Goal: Task Accomplishment & Management: Use online tool/utility

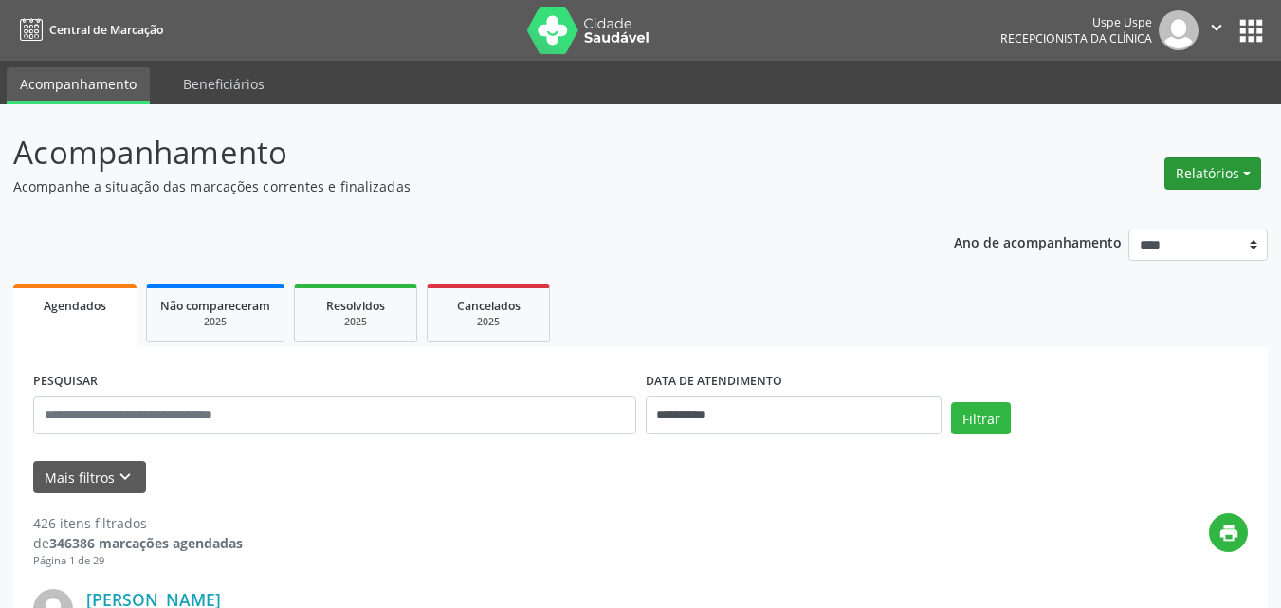
click at [1246, 171] on button "Relatórios" at bounding box center [1212, 173] width 97 height 32
click at [1154, 210] on link "Agendamentos" at bounding box center [1158, 214] width 204 height 27
select select "*"
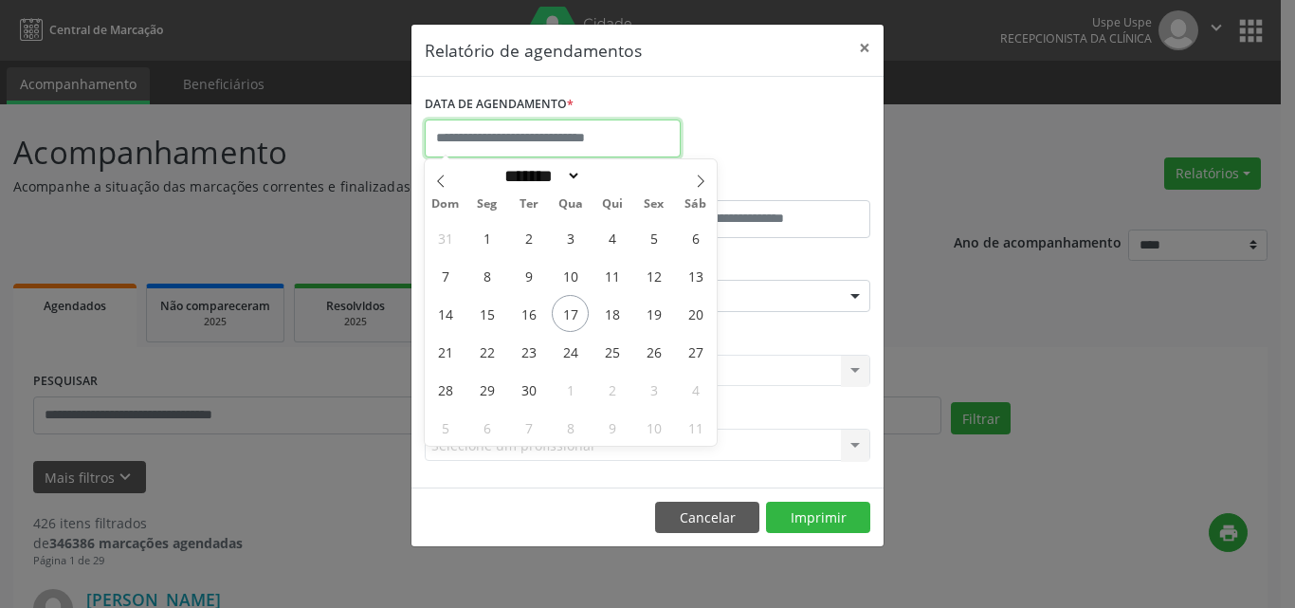
click at [581, 135] on input "text" at bounding box center [553, 138] width 256 height 38
click at [566, 309] on span "17" at bounding box center [570, 313] width 37 height 37
type input "**********"
click at [566, 309] on span "17" at bounding box center [570, 313] width 37 height 37
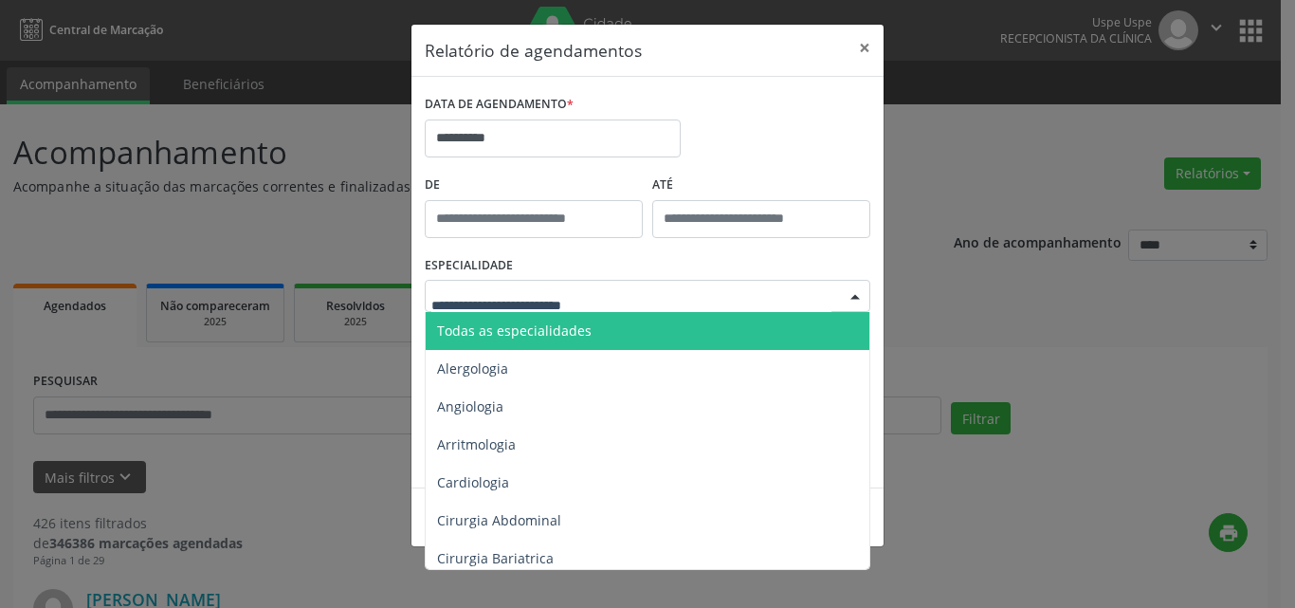
click at [473, 328] on span "Todas as especialidades" at bounding box center [514, 330] width 155 height 18
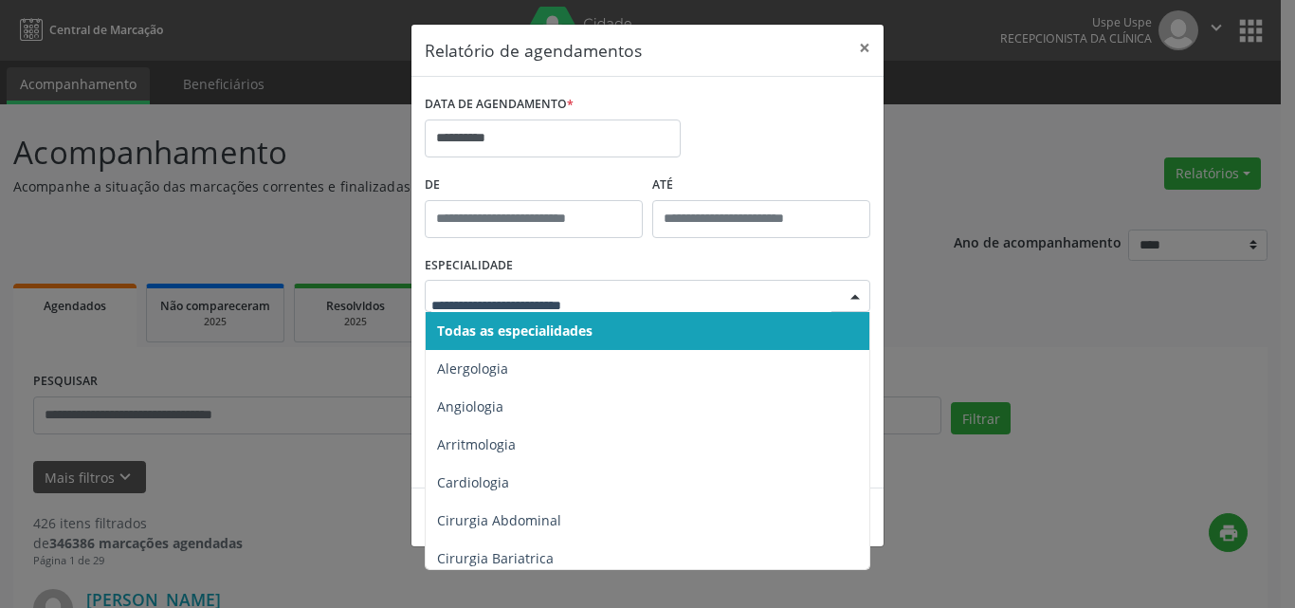
drag, startPoint x: 484, startPoint y: 338, endPoint x: 492, endPoint y: 318, distance: 22.2
click at [484, 337] on span "Todas as especialidades" at bounding box center [514, 330] width 155 height 18
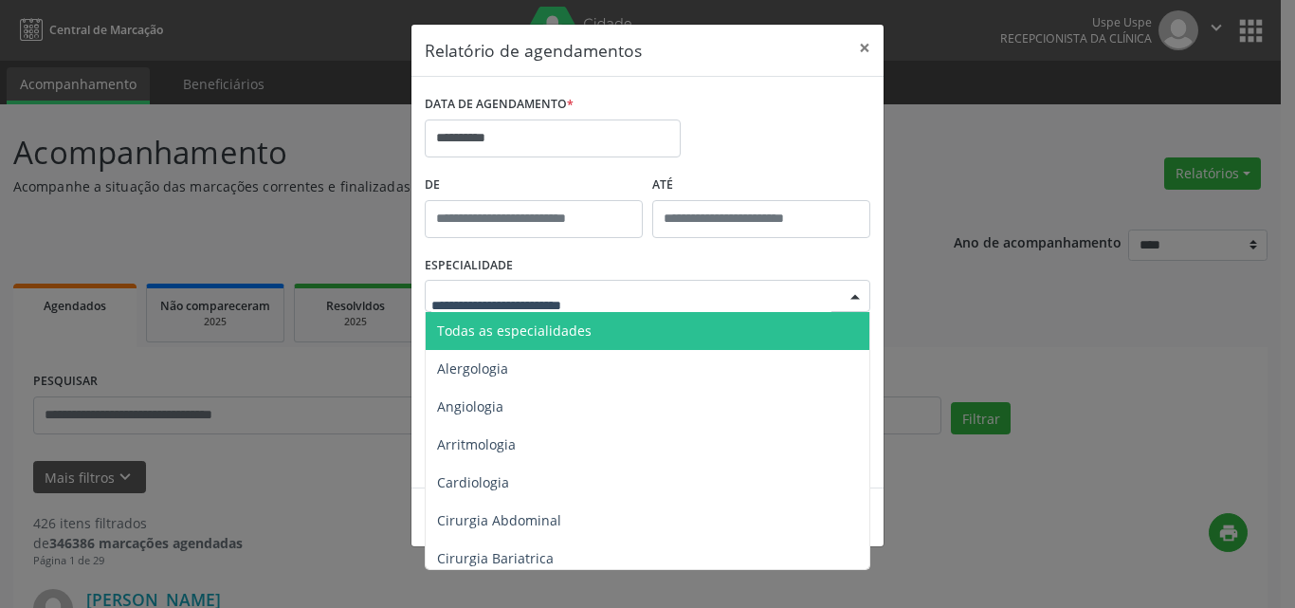
click at [490, 338] on span "Todas as especialidades" at bounding box center [514, 330] width 155 height 18
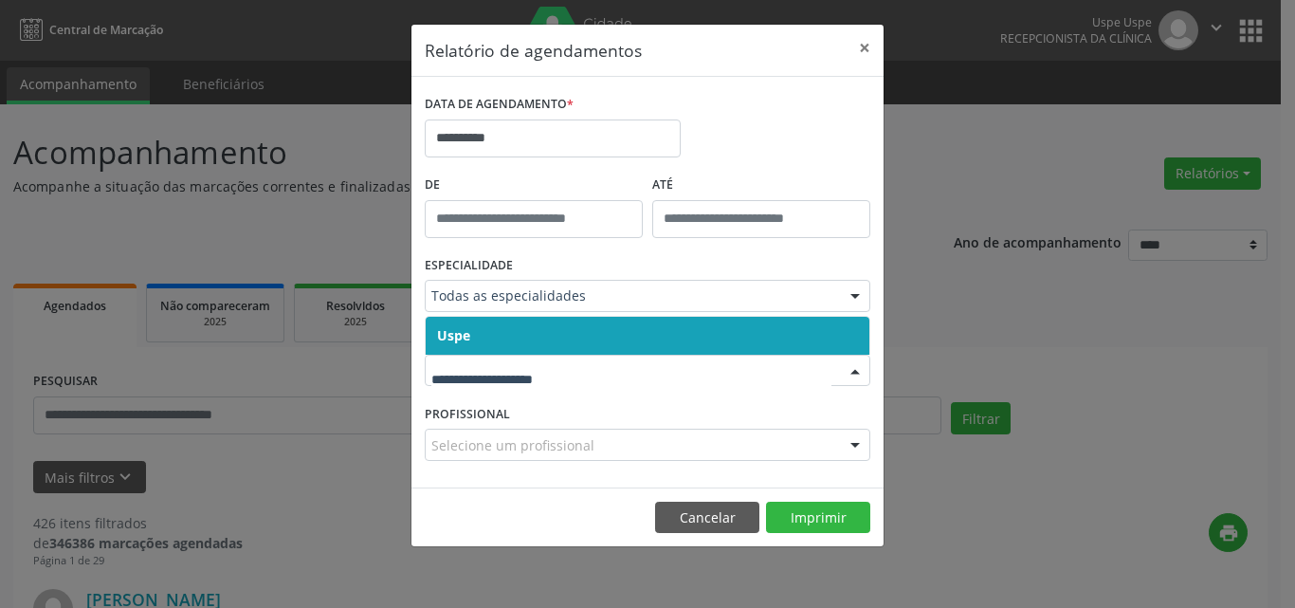
click at [478, 344] on span "Uspe" at bounding box center [648, 336] width 444 height 38
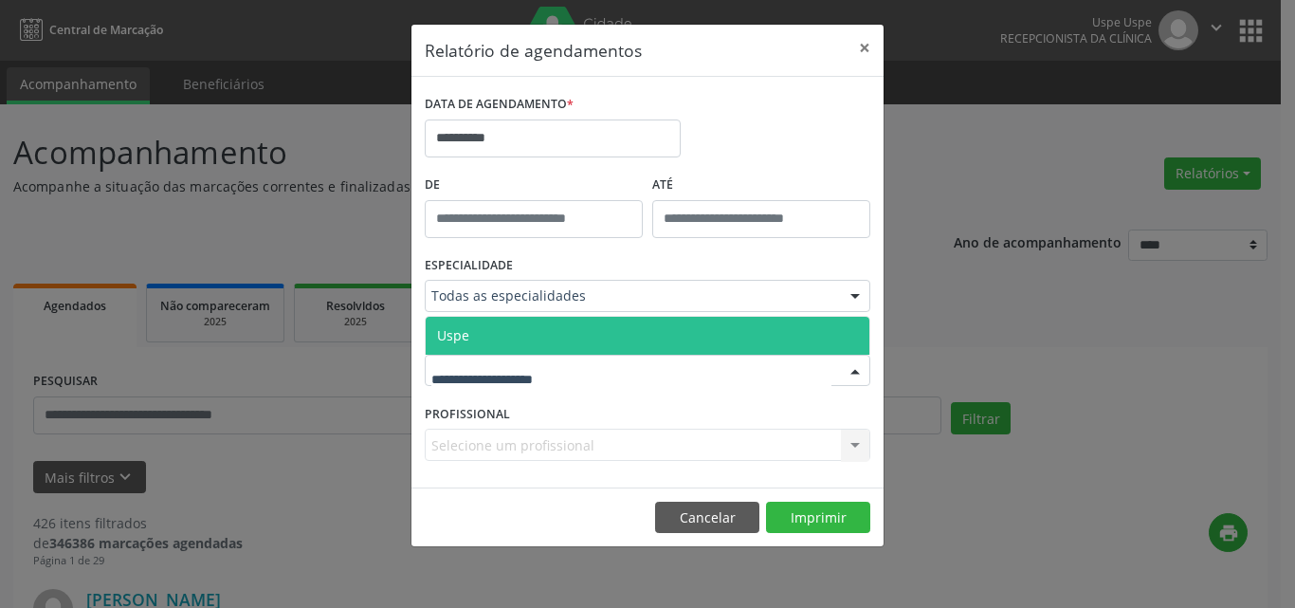
click at [484, 331] on span "Uspe" at bounding box center [648, 336] width 444 height 38
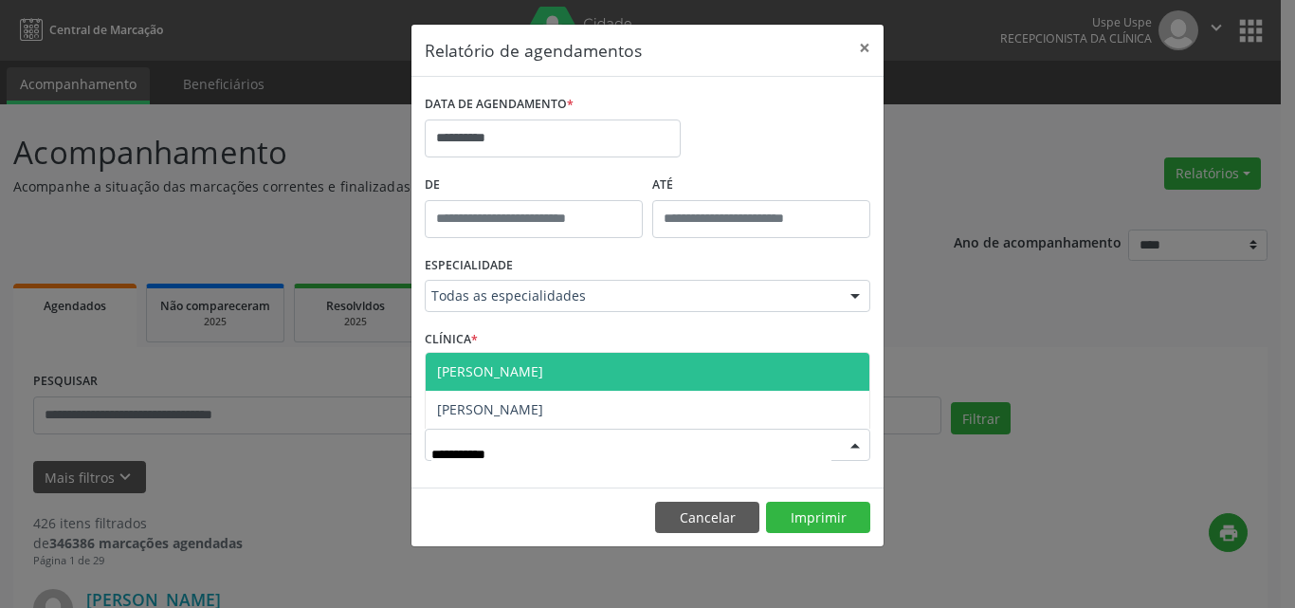
type input "**********"
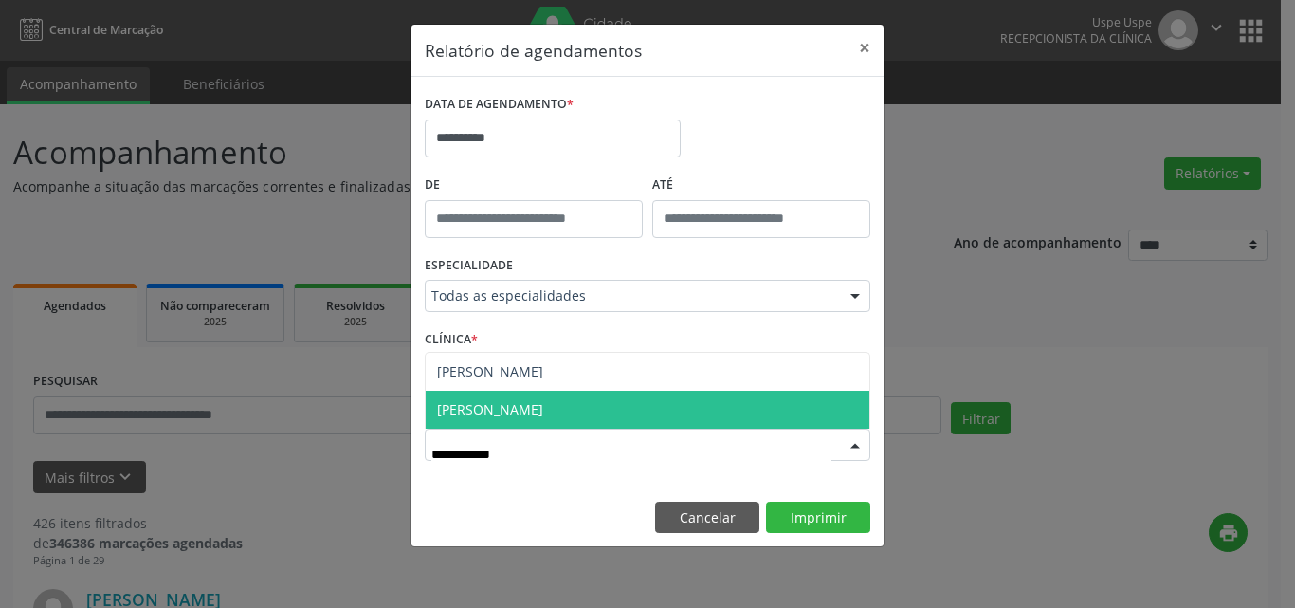
click at [543, 417] on span "[PERSON_NAME]" at bounding box center [490, 409] width 106 height 18
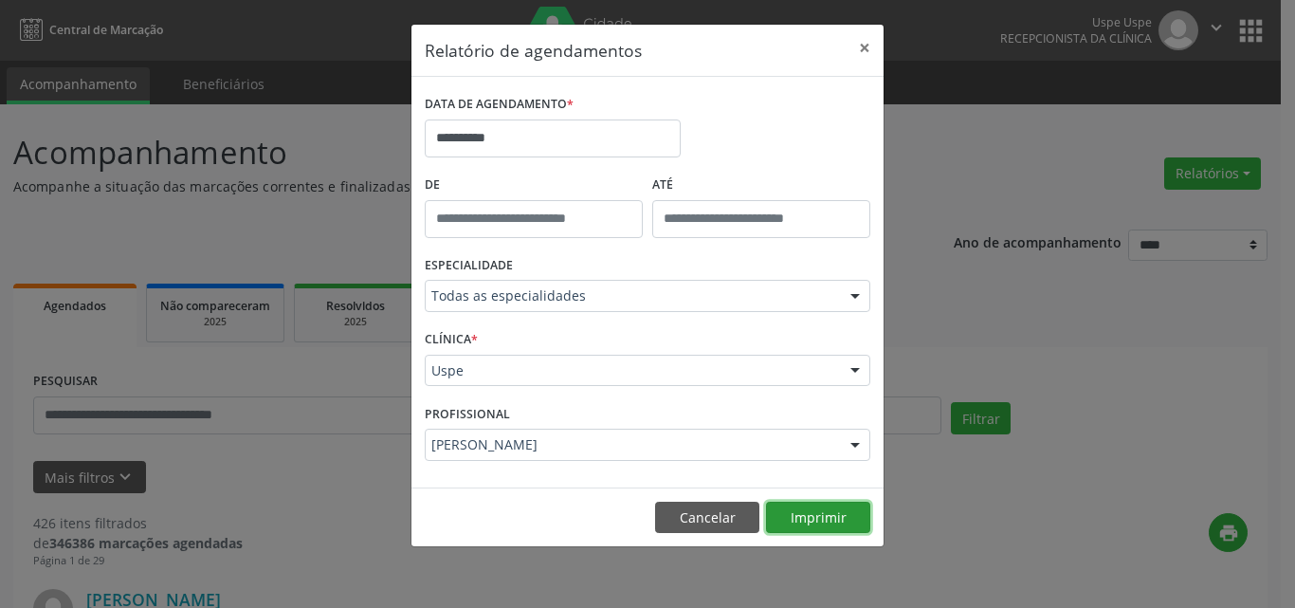
click at [794, 515] on button "Imprimir" at bounding box center [818, 517] width 104 height 32
